Goal: Task Accomplishment & Management: Use online tool/utility

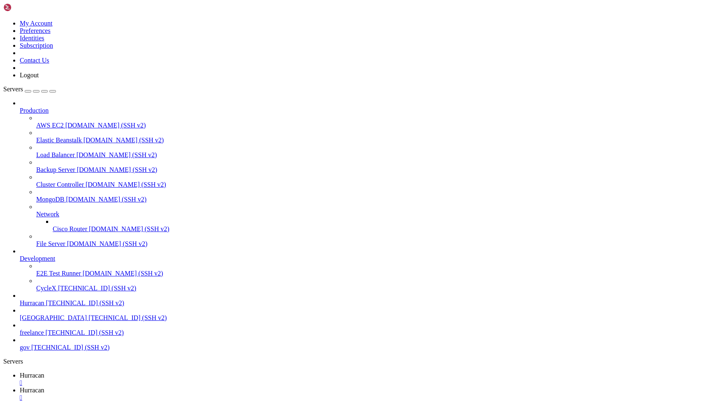
scroll to position [6, 0]
click at [204, 394] on div "" at bounding box center [364, 397] width 688 height 7
click at [78, 307] on span "[TECHNICAL_ID] (SSH v2)" at bounding box center [85, 303] width 78 height 7
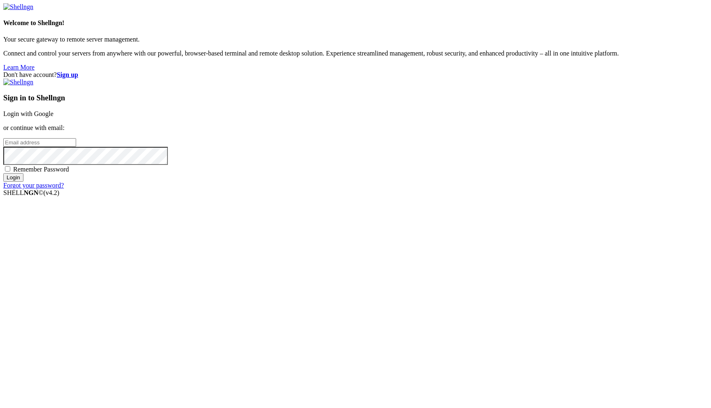
click at [54, 117] on link "Login with Google" at bounding box center [28, 113] width 50 height 7
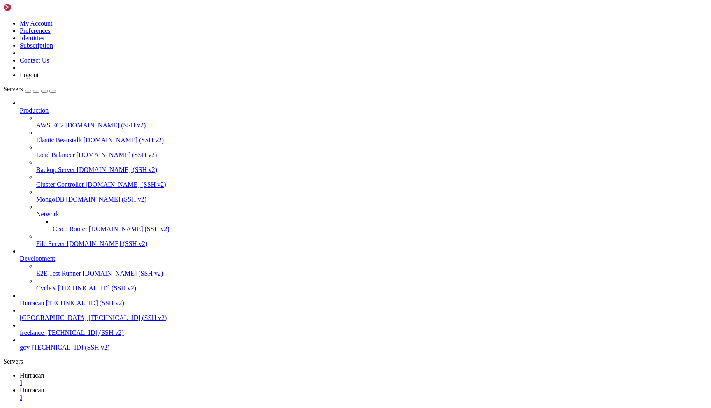
click at [20, 372] on icon at bounding box center [20, 375] width 0 height 7
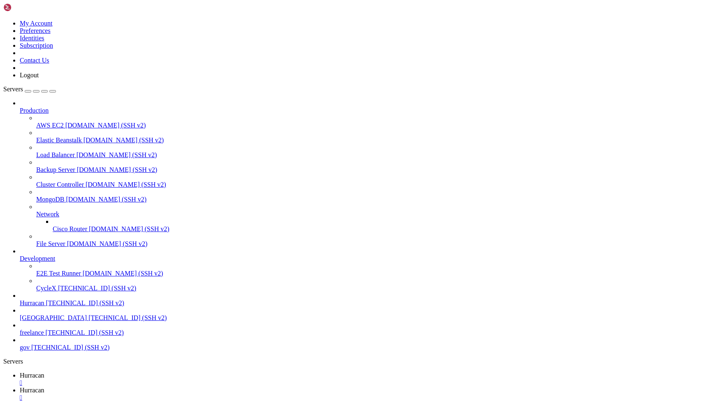
type input "/home/admin/shops/9231f65d"
click at [184, 387] on link "Hurracan " at bounding box center [364, 394] width 688 height 15
click at [44, 372] on span "Hurracan" at bounding box center [32, 375] width 25 height 7
click at [168, 387] on link "Hurracan " at bounding box center [364, 394] width 688 height 15
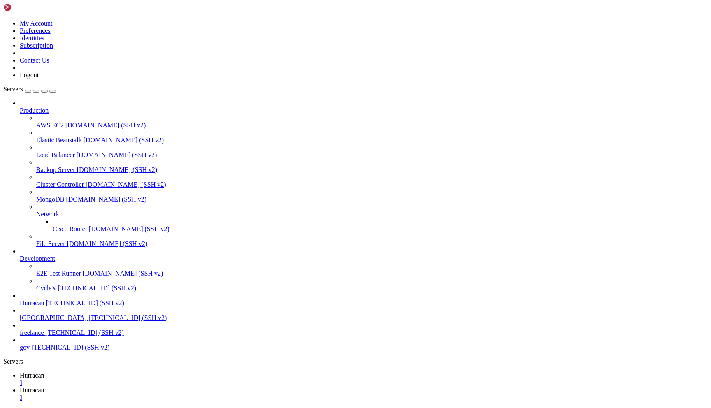
click at [44, 372] on span "Hurracan" at bounding box center [32, 375] width 25 height 7
drag, startPoint x: 223, startPoint y: 27, endPoint x: 130, endPoint y: 9, distance: 95.1
click at [166, 387] on link "Hurracan " at bounding box center [364, 394] width 688 height 15
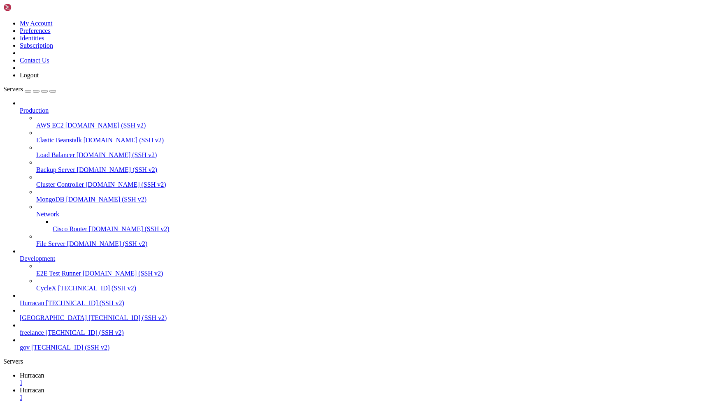
scroll to position [1291, 0]
click at [135, 372] on link "Hurracan " at bounding box center [364, 379] width 688 height 15
click at [168, 387] on link "Hurracan " at bounding box center [364, 394] width 688 height 15
click at [203, 394] on div "" at bounding box center [364, 397] width 688 height 7
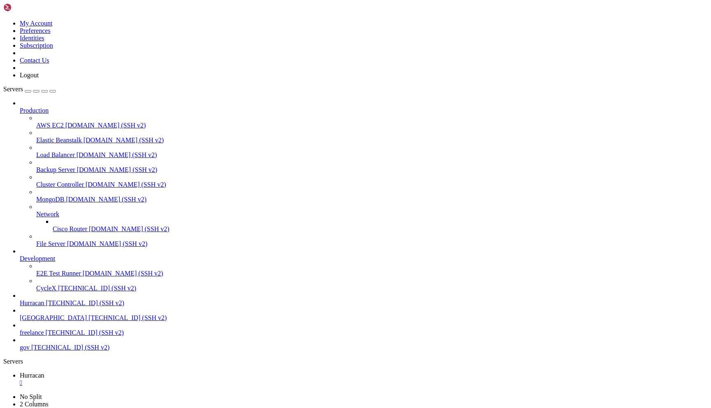
click at [30, 351] on span "gov" at bounding box center [25, 347] width 10 height 7
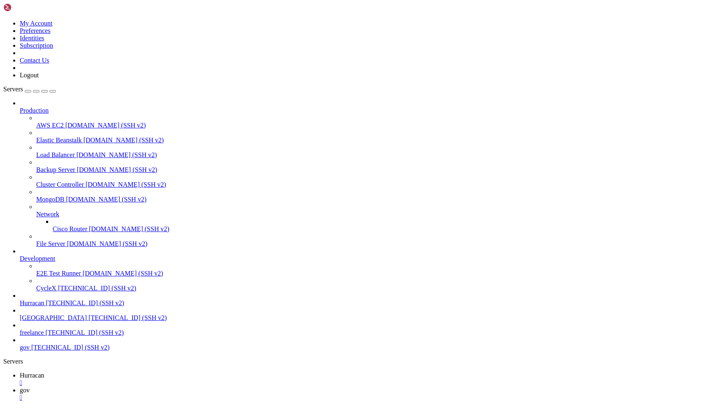
copy div "https://claude.ai/oauth/authorize?code=true&client_id=9d1c250a-e61b-44d9-88ed-5…"
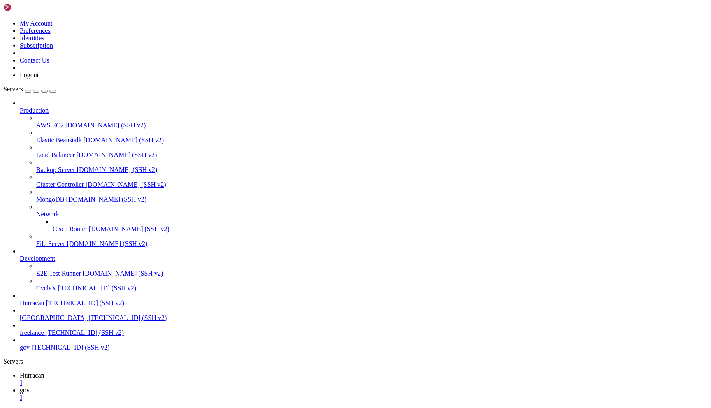
scroll to position [129, 0]
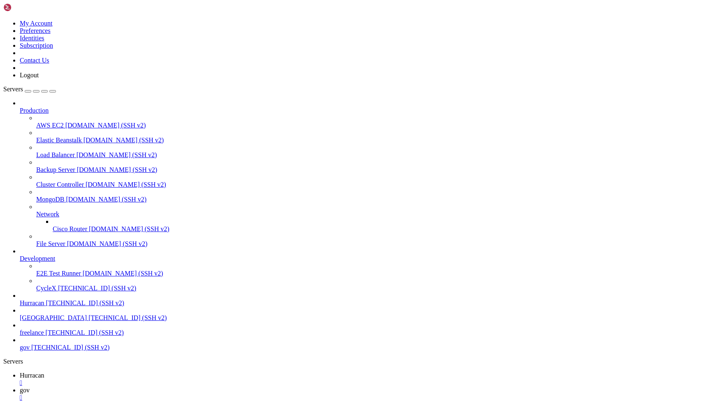
click at [189, 394] on div "" at bounding box center [364, 397] width 688 height 7
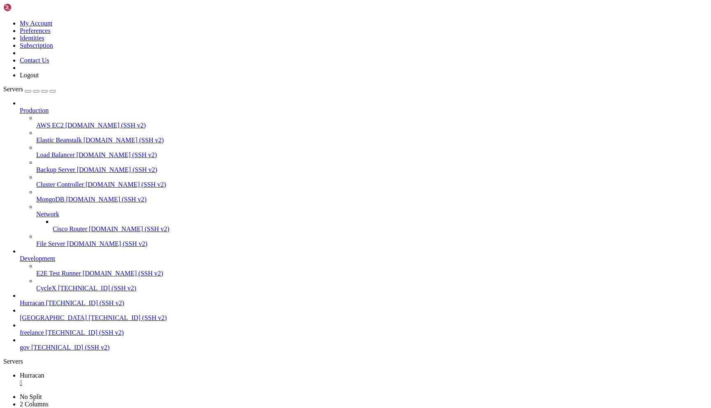
click at [149, 380] on div "" at bounding box center [364, 383] width 688 height 7
drag, startPoint x: 89, startPoint y: 128, endPoint x: 125, endPoint y: 132, distance: 36.0
click at [125, 132] on div "My Account Preferences Identities Subscription Contact Us Logout Servers Produc…" at bounding box center [355, 206] width 705 height 407
click at [165, 366] on div " Start a Session Select a server to start a session via SSH, SFTP, RDP, VNC or…" at bounding box center [355, 388] width 705 height 44
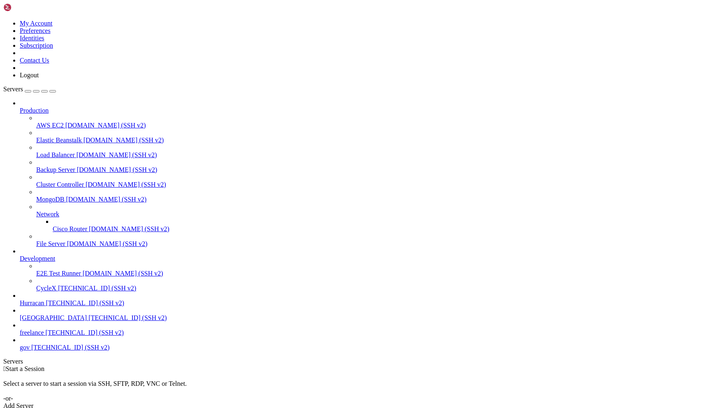
click at [165, 366] on div " Start a Session Select a server to start a session via SSH, SFTP, RDP, VNC or…" at bounding box center [355, 388] width 705 height 44
click at [167, 366] on div " Start a Session Select a server to start a session via SSH, SFTP, RDP, VNC or…" at bounding box center [355, 388] width 705 height 44
click at [392, 366] on div " Start a Session Select a server to start a session via SSH, SFTP, RDP, VNC or…" at bounding box center [355, 388] width 705 height 44
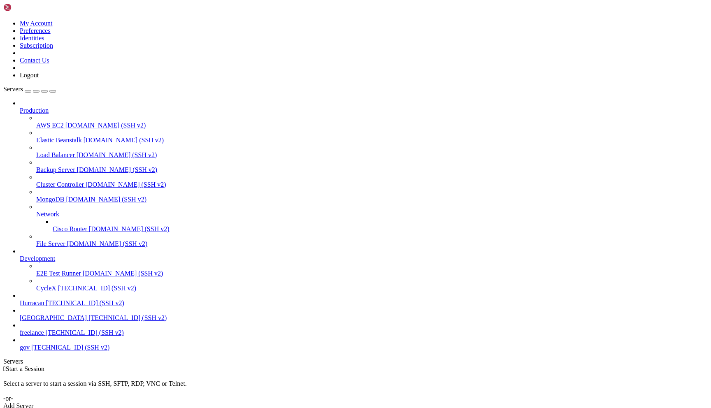
click at [392, 366] on div " Start a Session Select a server to start a session via SSH, SFTP, RDP, VNC or…" at bounding box center [355, 388] width 705 height 44
click at [390, 366] on div " Start a Session Select a server to start a session via SSH, SFTP, RDP, VNC or…" at bounding box center [355, 388] width 705 height 44
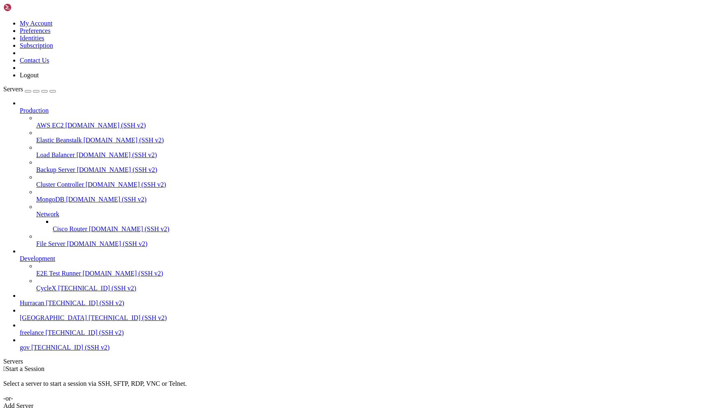
click at [390, 366] on div " Start a Session Select a server to start a session via SSH, SFTP, RDP, VNC or…" at bounding box center [355, 388] width 705 height 44
click at [388, 366] on div " Start a Session Select a server to start a session via SSH, SFTP, RDP, VNC or…" at bounding box center [355, 388] width 705 height 44
click at [386, 366] on div " Start a Session Select a server to start a session via SSH, SFTP, RDP, VNC or…" at bounding box center [355, 388] width 705 height 44
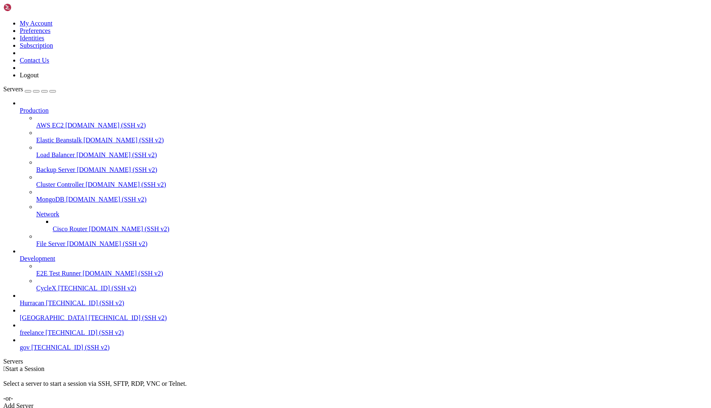
click at [386, 366] on div " Start a Session Select a server to start a session via SSH, SFTP, RDP, VNC or…" at bounding box center [355, 388] width 705 height 44
click at [385, 366] on div " Start a Session Select a server to start a session via SSH, SFTP, RDP, VNC or…" at bounding box center [355, 388] width 705 height 44
click at [366, 373] on div "Select a server to start a session via SSH, SFTP, RDP, VNC or Telnet. -or-" at bounding box center [355, 388] width 705 height 30
click at [364, 373] on div "Select a server to start a session via SSH, SFTP, RDP, VNC or Telnet. -or-" at bounding box center [355, 388] width 705 height 30
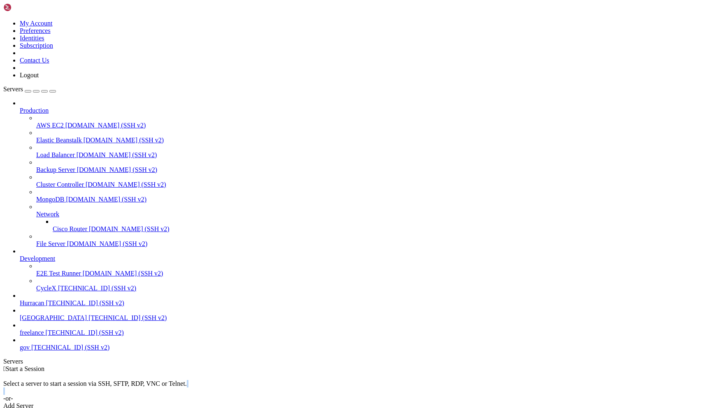
click at [364, 373] on div "Select a server to start a session via SSH, SFTP, RDP, VNC or Telnet. -or-" at bounding box center [355, 388] width 705 height 30
click at [365, 373] on div "Select a server to start a session via SSH, SFTP, RDP, VNC or Telnet. -or-" at bounding box center [355, 388] width 705 height 30
click at [364, 373] on div "Select a server to start a session via SSH, SFTP, RDP, VNC or Telnet. -or-" at bounding box center [355, 388] width 705 height 30
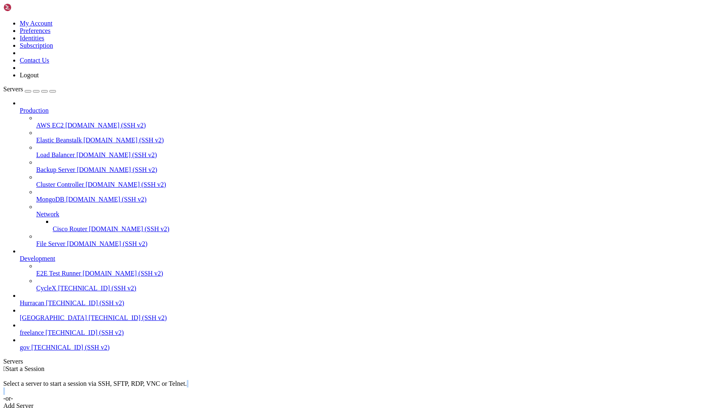
click at [364, 373] on div "Select a server to start a session via SSH, SFTP, RDP, VNC or Telnet. -or-" at bounding box center [355, 388] width 705 height 30
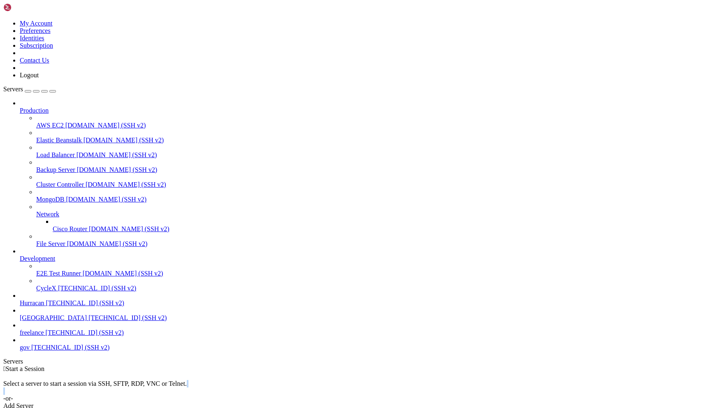
click at [364, 373] on div "Select a server to start a session via SSH, SFTP, RDP, VNC or Telnet. -or-" at bounding box center [355, 388] width 705 height 30
drag, startPoint x: 363, startPoint y: 117, endPoint x: 375, endPoint y: 132, distance: 19.1
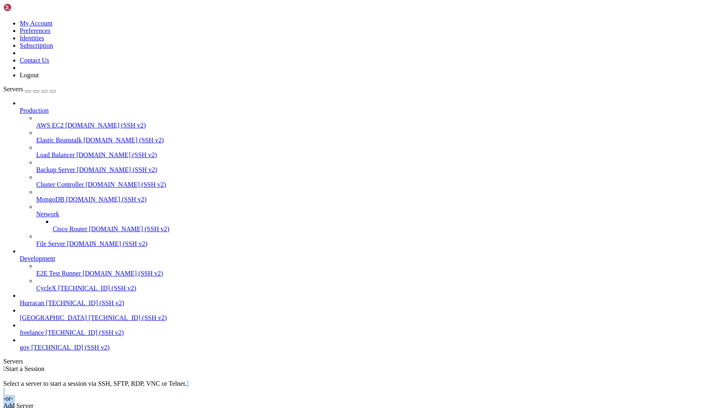
click at [375, 366] on div " Start a Session Select a server to start a session via SSH, SFTP, RDP, VNC or…" at bounding box center [355, 388] width 705 height 44
drag, startPoint x: 371, startPoint y: 124, endPoint x: 370, endPoint y: 119, distance: 4.7
click at [370, 366] on div " Start a Session Select a server to start a session via SSH, SFTP, RDP, VNC or…" at bounding box center [355, 388] width 705 height 44
drag, startPoint x: 364, startPoint y: 115, endPoint x: 364, endPoint y: 103, distance: 11.9
click at [364, 373] on div "Select a server to start a session via SSH, SFTP, RDP, VNC or Telnet. -or-" at bounding box center [355, 388] width 705 height 30
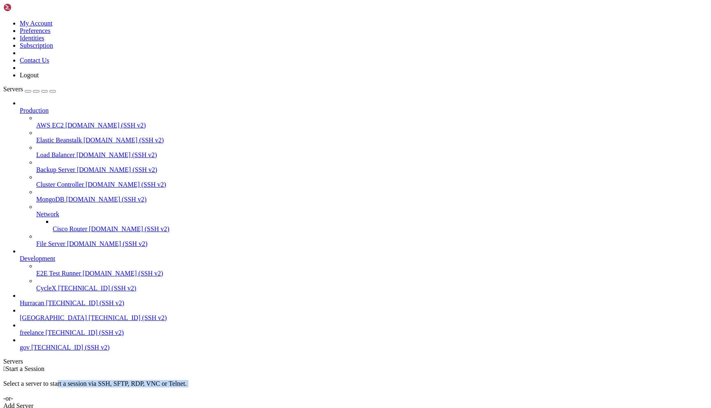
click at [364, 373] on div "Select a server to start a session via SSH, SFTP, RDP, VNC or Telnet. -or-" at bounding box center [355, 388] width 705 height 30
click at [373, 373] on div "Select a server to start a session via SSH, SFTP, RDP, VNC or Telnet. -or-" at bounding box center [355, 388] width 705 height 30
click at [371, 373] on div "Select a server to start a session via SSH, SFTP, RDP, VNC or Telnet. -or-" at bounding box center [355, 388] width 705 height 30
click at [375, 373] on div "Select a server to start a session via SSH, SFTP, RDP, VNC or Telnet. -or-" at bounding box center [355, 388] width 705 height 30
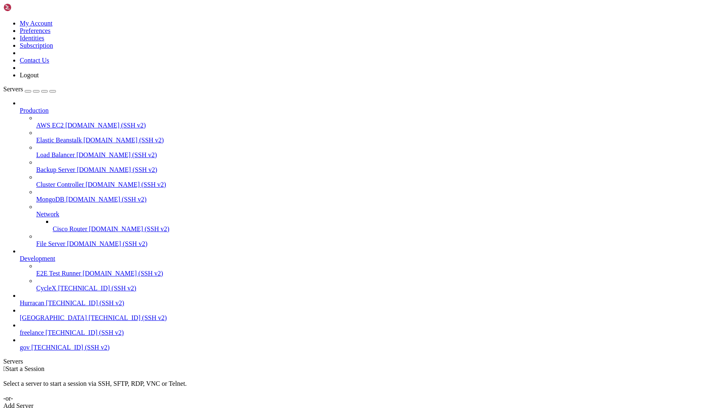
click at [374, 373] on div "Select a server to start a session via SSH, SFTP, RDP, VNC or Telnet. -or-" at bounding box center [355, 388] width 705 height 30
click at [375, 373] on div "Select a server to start a session via SSH, SFTP, RDP, VNC or Telnet. -or-" at bounding box center [355, 388] width 705 height 30
click at [449, 366] on div " Start a Session Select a server to start a session via SSH, SFTP, RDP, VNC or…" at bounding box center [355, 388] width 705 height 44
click at [343, 373] on div "Select a server to start a session via SSH, SFTP, RDP, VNC or Telnet. -or-" at bounding box center [355, 388] width 705 height 30
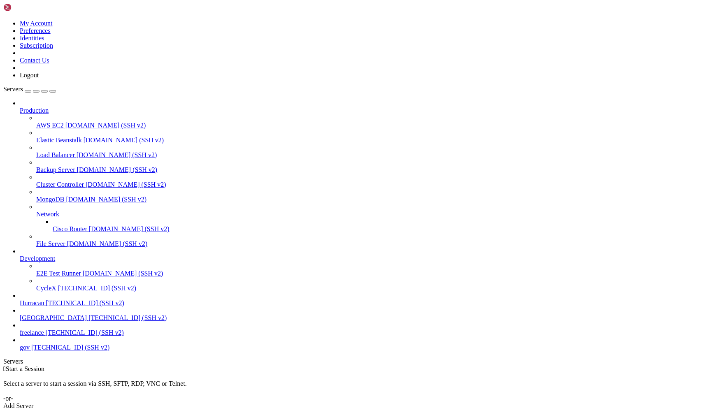
click at [343, 373] on div "Select a server to start a session via SSH, SFTP, RDP, VNC or Telnet. -or-" at bounding box center [355, 388] width 705 height 30
click at [342, 373] on div "Select a server to start a session via SSH, SFTP, RDP, VNC or Telnet. -or-" at bounding box center [355, 388] width 705 height 30
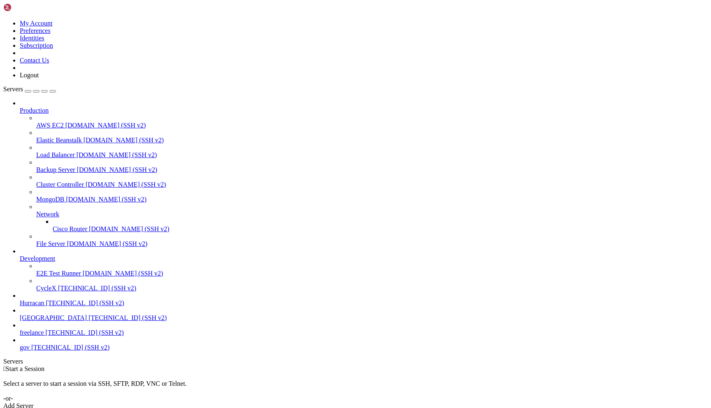
click at [342, 373] on div "Select a server to start a session via SSH, SFTP, RDP, VNC or Telnet. -or-" at bounding box center [355, 388] width 705 height 30
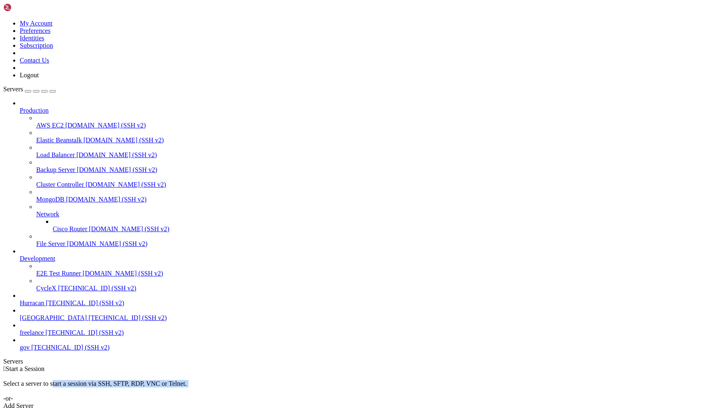
drag, startPoint x: 342, startPoint y: 112, endPoint x: 357, endPoint y: 103, distance: 17.6
click at [357, 373] on div "Select a server to start a session via SSH, SFTP, RDP, VNC or Telnet. -or-" at bounding box center [355, 388] width 705 height 30
click at [356, 373] on div "Select a server to start a session via SSH, SFTP, RDP, VNC or Telnet. -or-" at bounding box center [355, 388] width 705 height 30
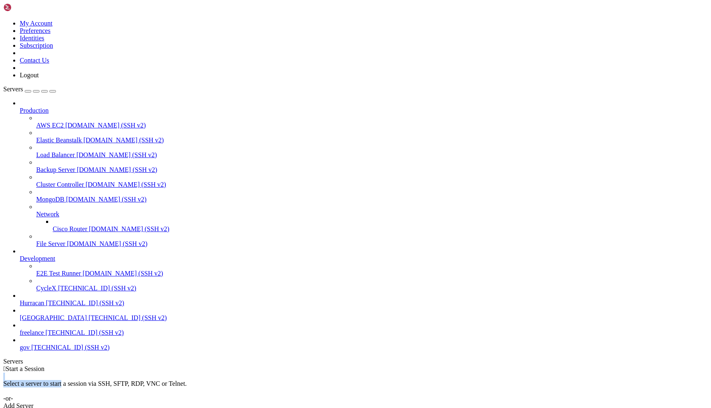
drag, startPoint x: 352, startPoint y: 105, endPoint x: 343, endPoint y: 93, distance: 14.4
click at [343, 366] on div " Start a Session Select a server to start a session via SSH, SFTP, RDP, VNC or…" at bounding box center [355, 388] width 705 height 44
drag, startPoint x: 343, startPoint y: 93, endPoint x: 340, endPoint y: 83, distance: 10.7
click at [340, 366] on div " Start a Session Select a server to start a session via SSH, SFTP, RDP, VNC or…" at bounding box center [355, 388] width 705 height 44
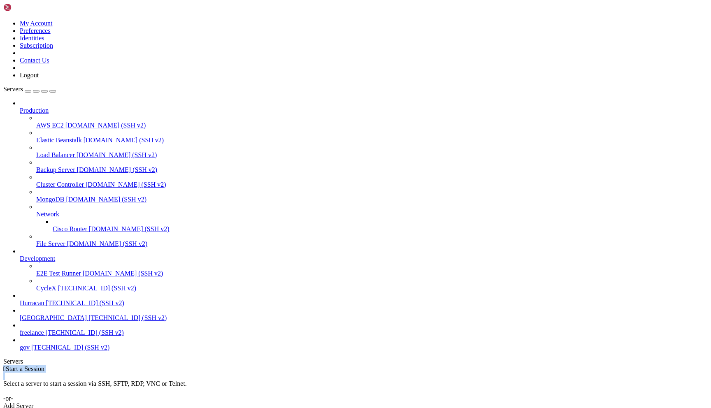
click at [340, 366] on div " Start a Session" at bounding box center [355, 369] width 705 height 7
click at [345, 366] on div " Start a Session Select a server to start a session via SSH, SFTP, RDP, VNC or…" at bounding box center [355, 388] width 705 height 44
drag, startPoint x: 342, startPoint y: 84, endPoint x: 349, endPoint y: 97, distance: 14.7
click at [349, 366] on div " Start a Session Select a server to start a session via SSH, SFTP, RDP, VNC or…" at bounding box center [355, 388] width 705 height 44
click at [350, 373] on div "Select a server to start a session via SSH, SFTP, RDP, VNC or Telnet. -or-" at bounding box center [355, 388] width 705 height 30
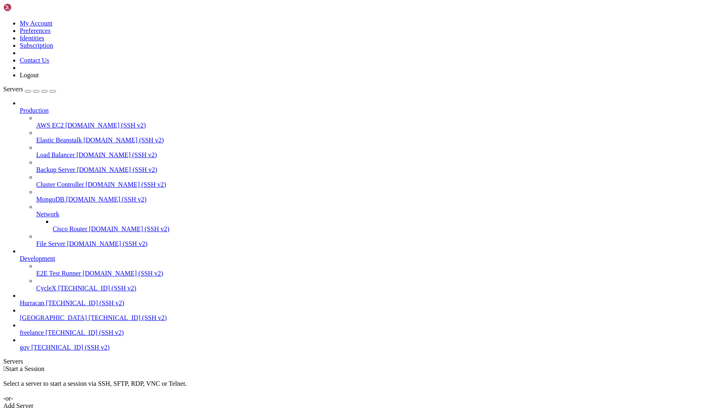
click at [348, 373] on div "Select a server to start a session via SSH, SFTP, RDP, VNC or Telnet. -or-" at bounding box center [355, 388] width 705 height 30
drag, startPoint x: 348, startPoint y: 96, endPoint x: 347, endPoint y: 90, distance: 5.8
click at [347, 366] on div " Start a Session Select a server to start a session via SSH, SFTP, RDP, VNC or…" at bounding box center [355, 388] width 705 height 44
click at [350, 373] on div "Select a server to start a session via SSH, SFTP, RDP, VNC or Telnet. -or-" at bounding box center [355, 388] width 705 height 30
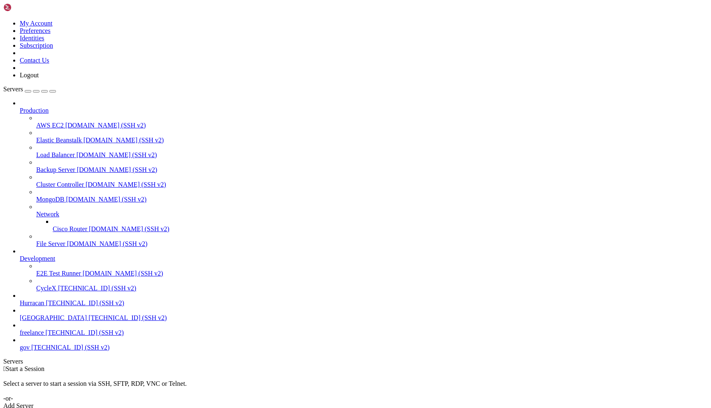
click at [352, 373] on div "Select a server to start a session via SSH, SFTP, RDP, VNC or Telnet. -or-" at bounding box center [355, 388] width 705 height 30
click at [349, 373] on div "Select a server to start a session via SSH, SFTP, RDP, VNC or Telnet. -or-" at bounding box center [355, 388] width 705 height 30
click at [350, 373] on div "Select a server to start a session via SSH, SFTP, RDP, VNC or Telnet. -or-" at bounding box center [355, 388] width 705 height 30
drag, startPoint x: 350, startPoint y: 103, endPoint x: 356, endPoint y: 107, distance: 7.4
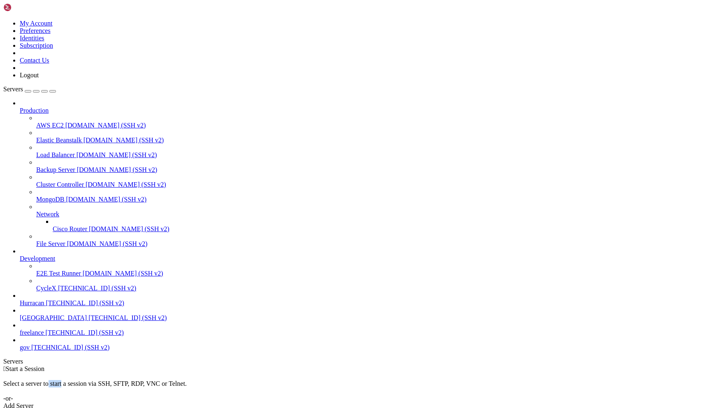
click at [357, 373] on div "Select a server to start a session via SSH, SFTP, RDP, VNC or Telnet. -or-" at bounding box center [355, 388] width 705 height 30
click at [355, 373] on div "Select a server to start a session via SSH, SFTP, RDP, VNC or Telnet. -or-" at bounding box center [355, 388] width 705 height 30
click at [350, 373] on div "Select a server to start a session via SSH, SFTP, RDP, VNC or Telnet. -or-" at bounding box center [355, 388] width 705 height 30
click at [44, 307] on span "Hurracan" at bounding box center [32, 303] width 25 height 7
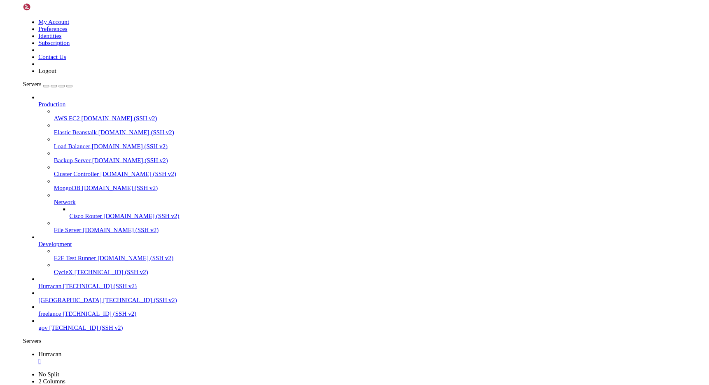
scroll to position [0, 0]
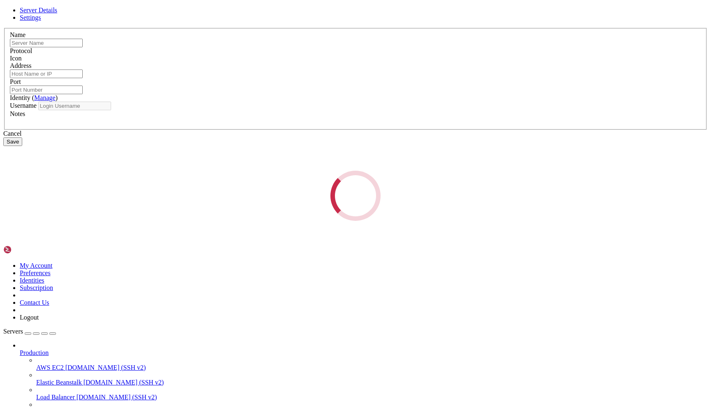
type input "gov"
type input "94.74.164.137"
type input "22"
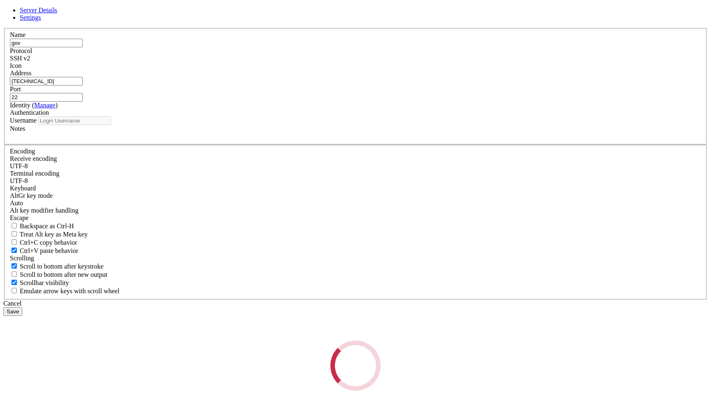
type input "root"
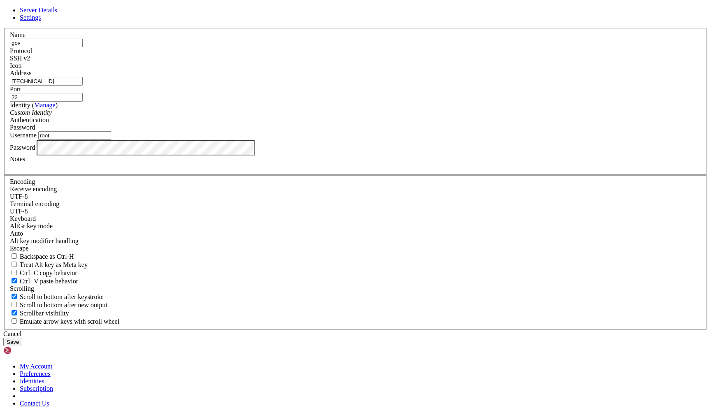
drag, startPoint x: 316, startPoint y: 153, endPoint x: 250, endPoint y: 153, distance: 65.9
click at [83, 86] on input "94.74.164.137" at bounding box center [46, 81] width 73 height 9
drag, startPoint x: 285, startPoint y: 160, endPoint x: 245, endPoint y: 161, distance: 40.8
click at [245, 86] on div "Address 94.74.164.137" at bounding box center [356, 78] width 692 height 16
click at [400, 331] on div "Cancel" at bounding box center [355, 334] width 705 height 7
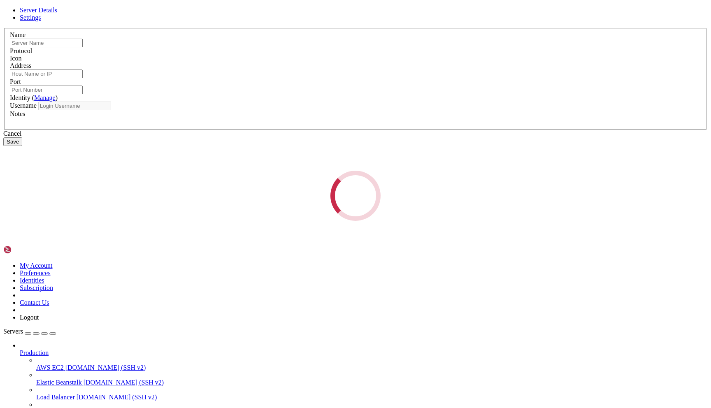
type input "gov"
type input "94.74.164.137"
type input "22"
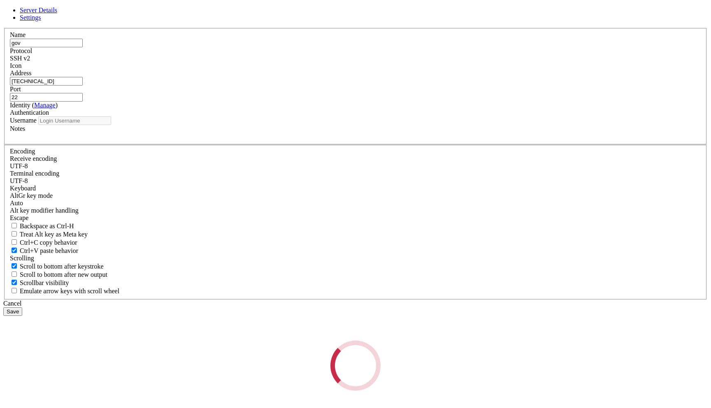
type input "root"
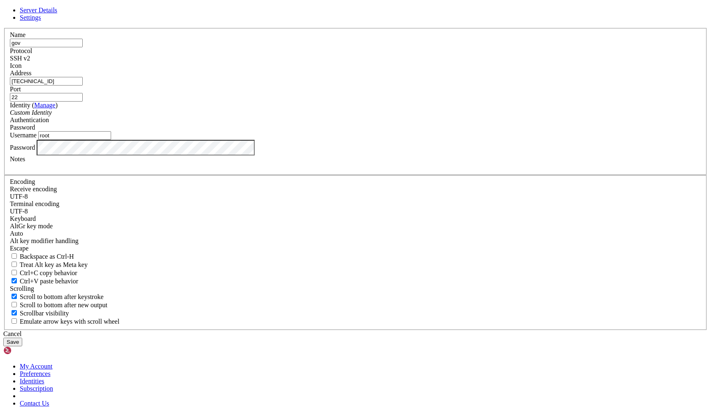
drag, startPoint x: 317, startPoint y: 161, endPoint x: 256, endPoint y: 160, distance: 61.4
click at [83, 86] on input "94.74.164.137" at bounding box center [46, 81] width 73 height 9
drag, startPoint x: 290, startPoint y: 158, endPoint x: 253, endPoint y: 153, distance: 37.8
click at [83, 86] on input "94.74.164.137" at bounding box center [46, 81] width 73 height 9
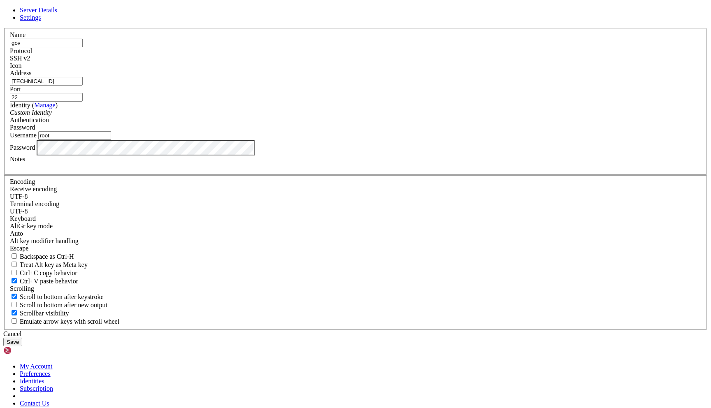
click at [3, 28] on icon at bounding box center [3, 28] width 0 height 0
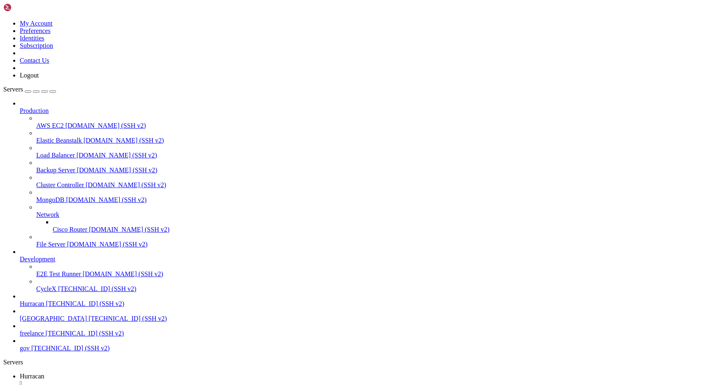
scroll to position [1632, 0]
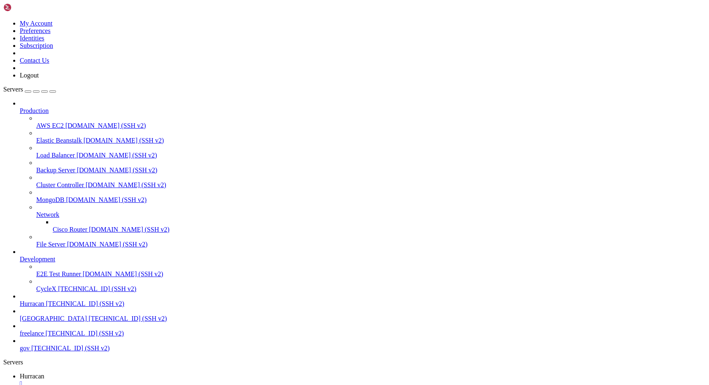
drag, startPoint x: 64, startPoint y: 742, endPoint x: 22, endPoint y: 739, distance: 41.6
copy span "[EMAIL_ADDRESS][DOMAIN_NAME]"
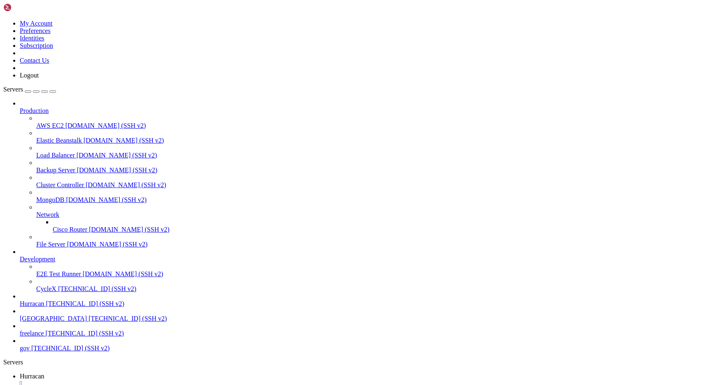
scroll to position [6621, 0]
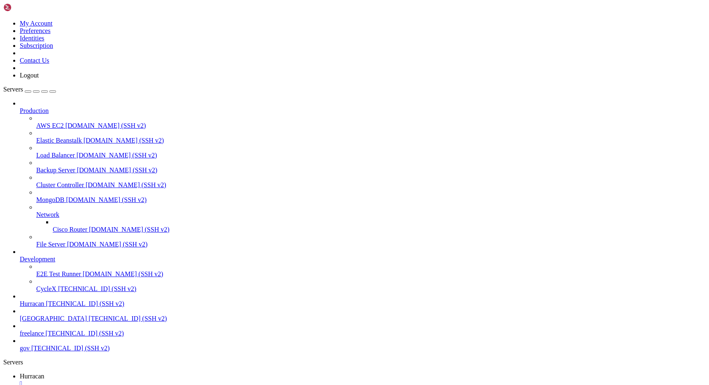
scroll to position [10941, 0]
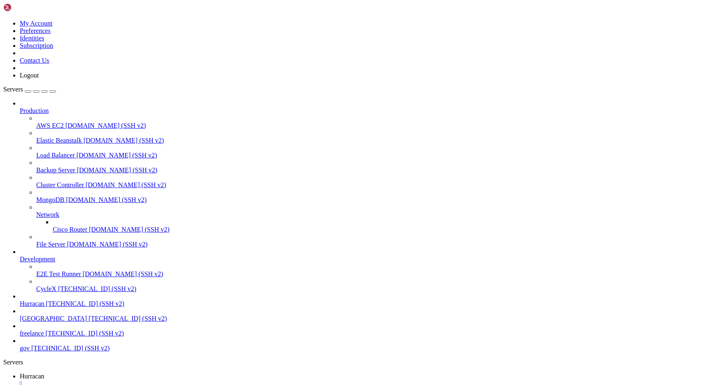
scroll to position [10970, 0]
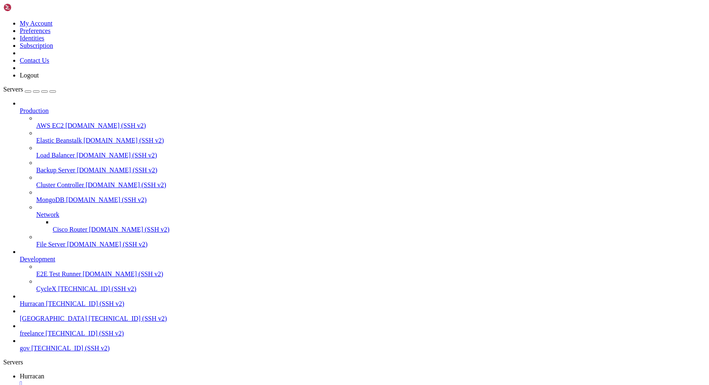
scroll to position [15431, 0]
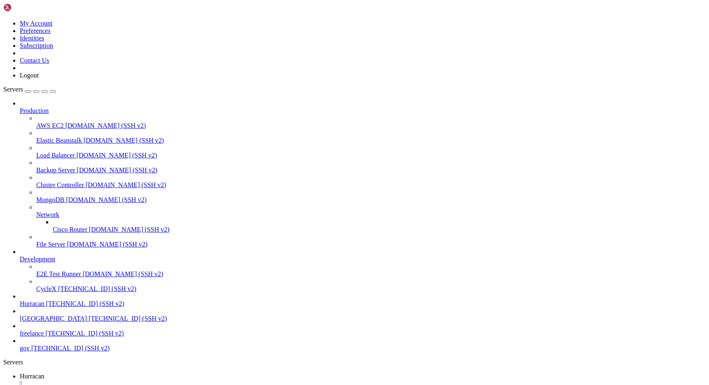
scroll to position [18419, 0]
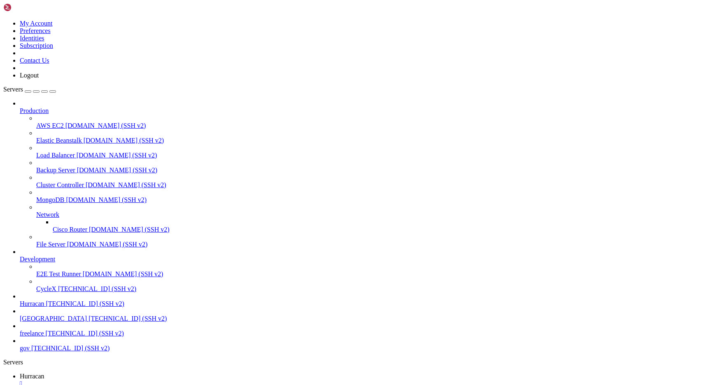
scroll to position [88, 0]
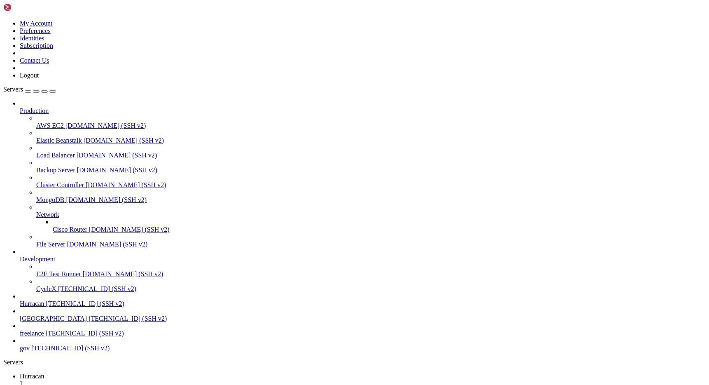
drag, startPoint x: 107, startPoint y: 667, endPoint x: 103, endPoint y: 664, distance: 5.0
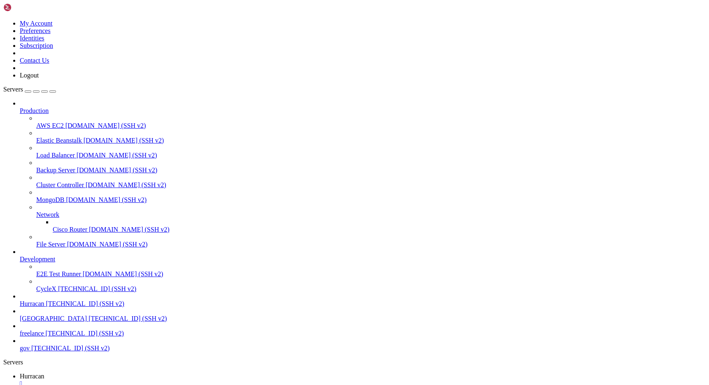
drag, startPoint x: 105, startPoint y: 665, endPoint x: 103, endPoint y: 660, distance: 5.2
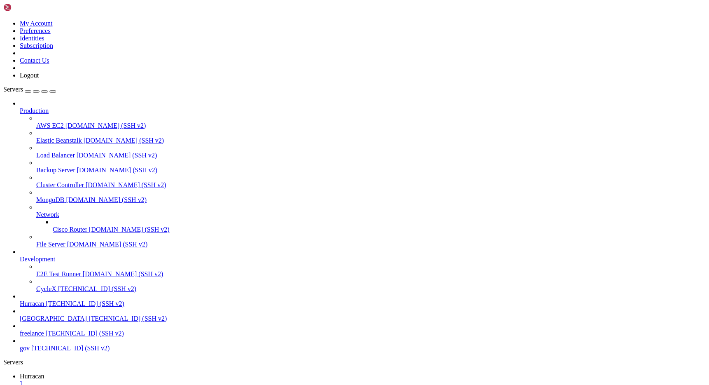
scroll to position [22926, 0]
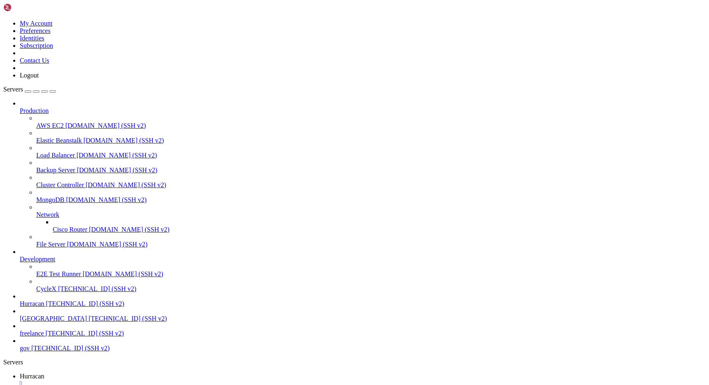
scroll to position [25655, 0]
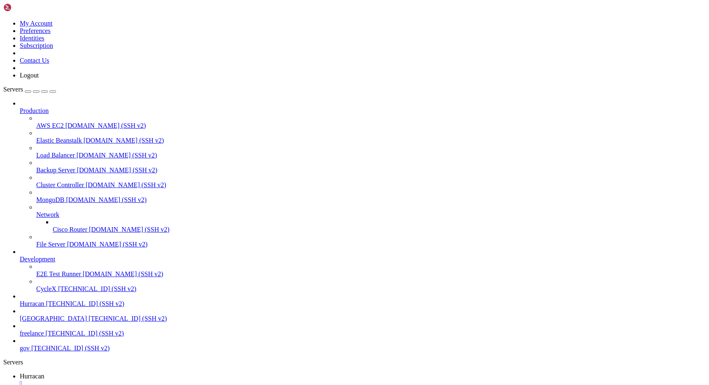
scroll to position [27111, 0]
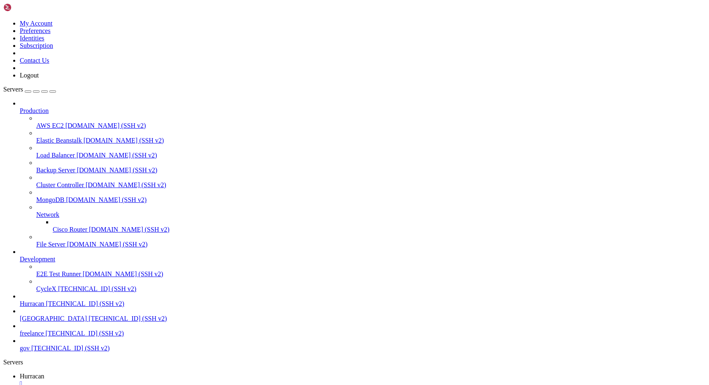
scroll to position [0, 0]
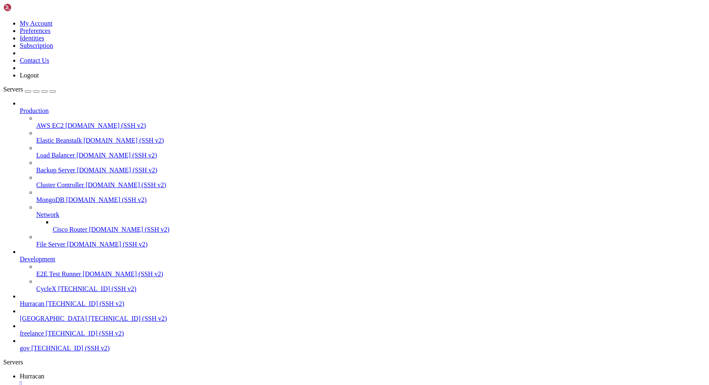
type input "/home/admin/empanadas/node_modules/buffer-equal-constant-time"
click at [44, 372] on span "Hurracan" at bounding box center [32, 375] width 25 height 7
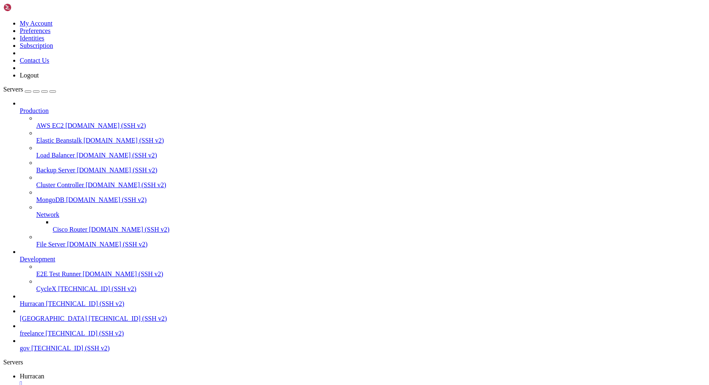
scroll to position [27158, 0]
click at [151, 380] on div "" at bounding box center [363, 383] width 686 height 7
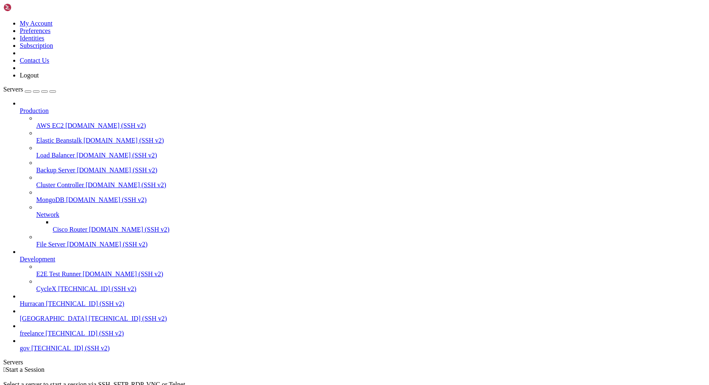
scroll to position [35, 0]
click at [56, 301] on span "[TECHNICAL_ID] (SSH v2)" at bounding box center [85, 303] width 78 height 7
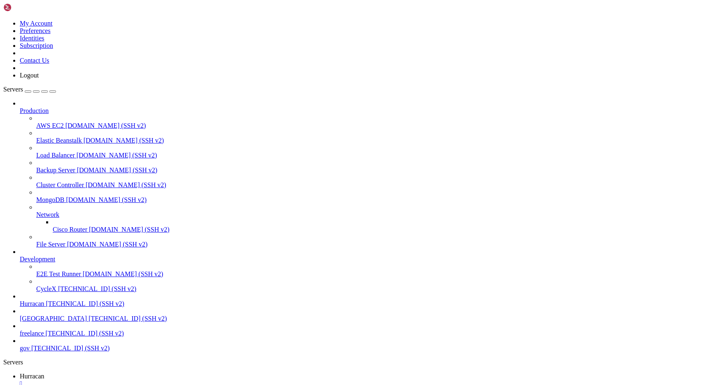
click at [44, 372] on span "Hurracan" at bounding box center [32, 375] width 25 height 7
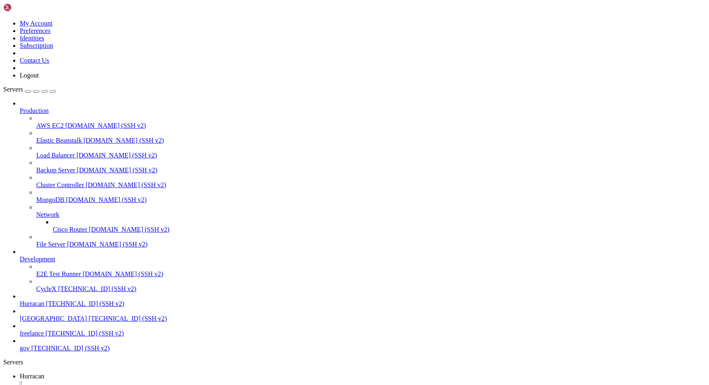
type input "/home/admin/shops/[PERSON_NAME]"
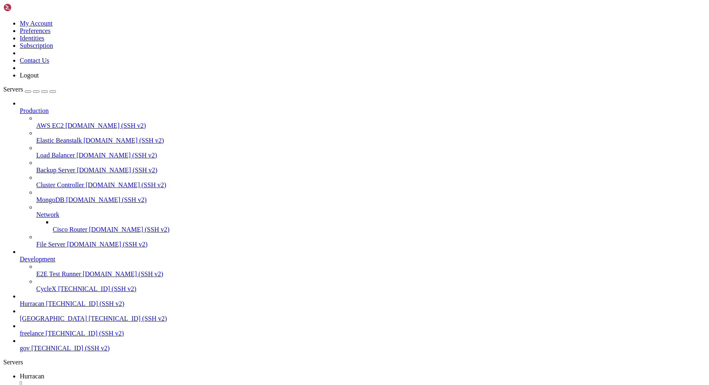
drag, startPoint x: 240, startPoint y: 29, endPoint x: 101, endPoint y: -31, distance: 151.4
click at [44, 372] on span "Hurracan" at bounding box center [32, 375] width 25 height 7
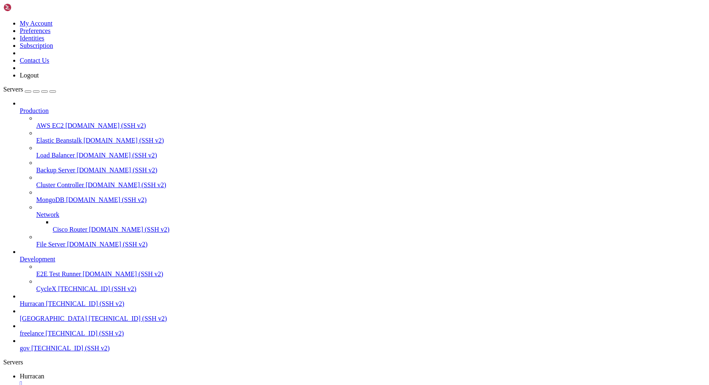
scroll to position [170, 0]
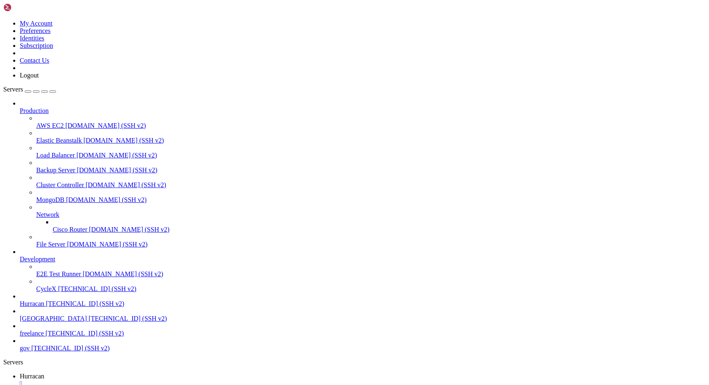
scroll to position [182, 0]
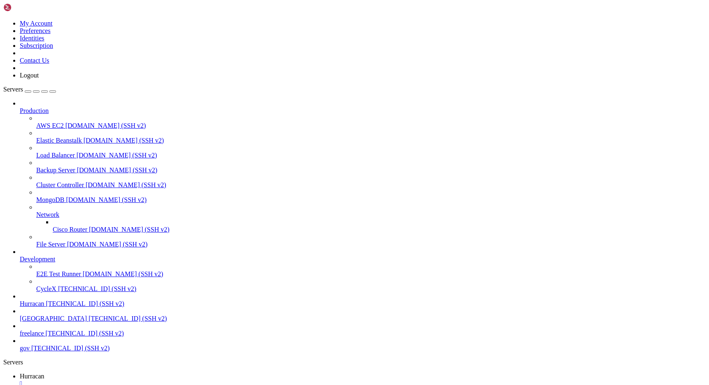
drag, startPoint x: 224, startPoint y: 785, endPoint x: 114, endPoint y: 785, distance: 109.9
copy span "home/admin/shops/[PERSON_NAME]/shop_bot.py"
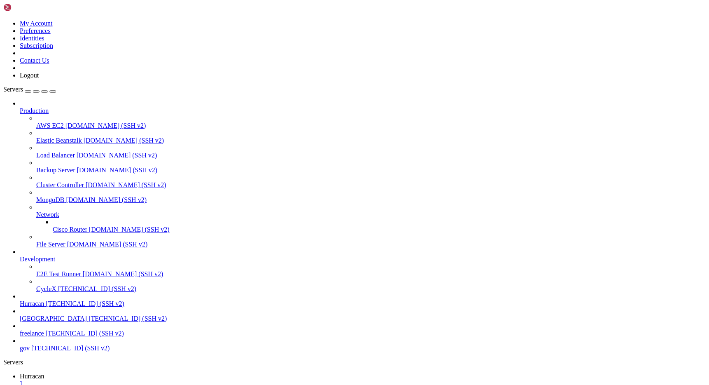
click at [149, 380] on div "" at bounding box center [363, 383] width 686 height 7
